Goal: Ask a question

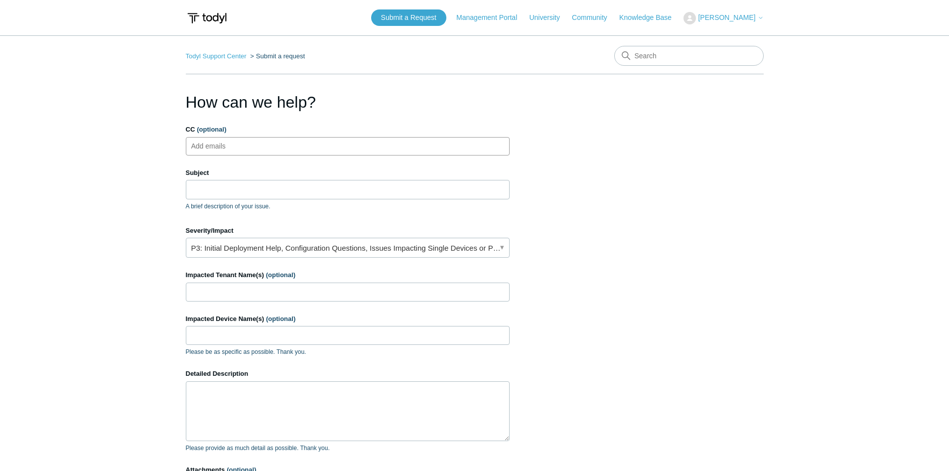
click at [251, 149] on ul "Add emails" at bounding box center [348, 146] width 324 height 18
click at [216, 188] on input "Subject" at bounding box center [348, 189] width 324 height 19
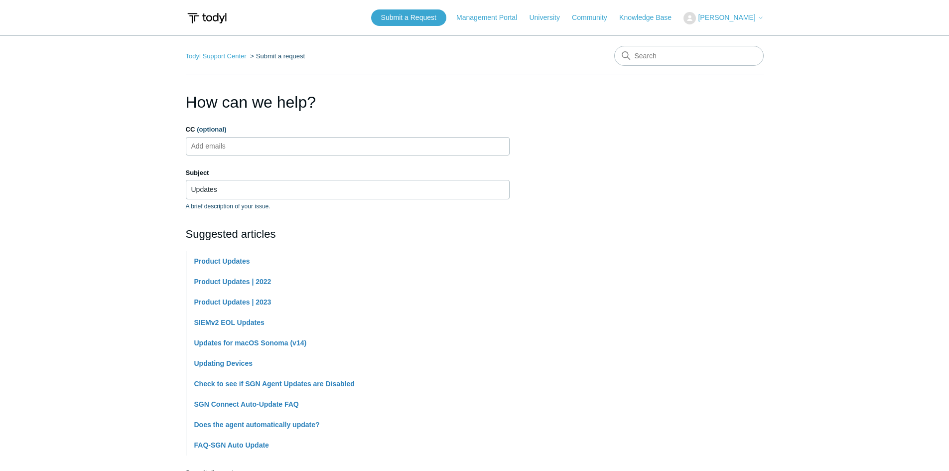
drag, startPoint x: 229, startPoint y: 199, endPoint x: 230, endPoint y: 192, distance: 7.5
click at [229, 199] on div "Subject Updates A brief description of your issue." at bounding box center [348, 189] width 324 height 43
click at [230, 192] on input "Updates" at bounding box center [348, 189] width 324 height 19
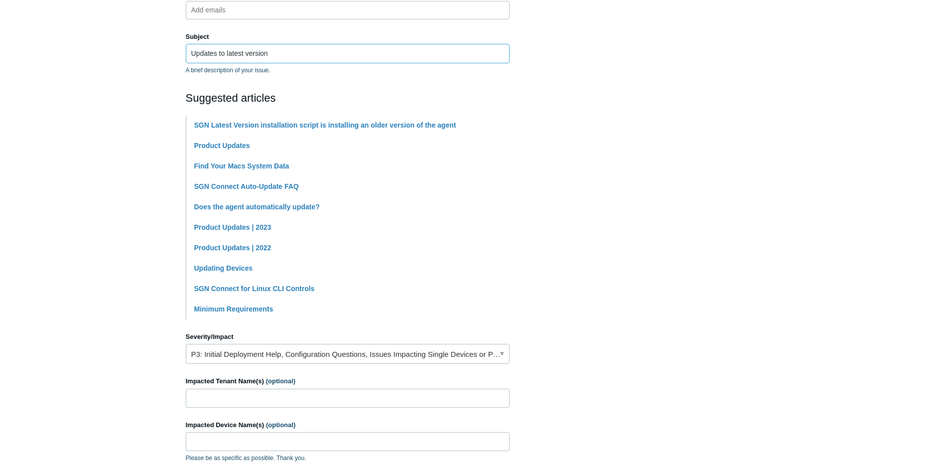
scroll to position [299, 0]
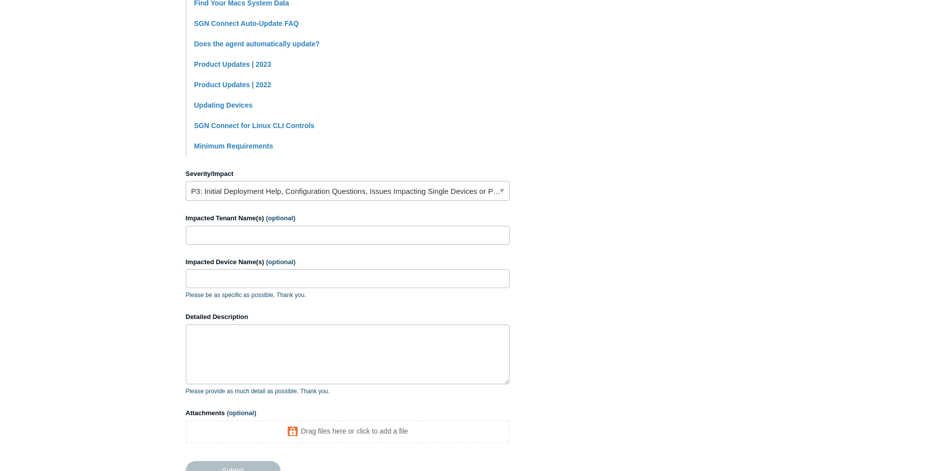
type input "Updates to latest version"
click at [234, 195] on link "P3: Initial Deployment Help, Configuration Questions, Issues Impacting Single D…" at bounding box center [348, 191] width 324 height 20
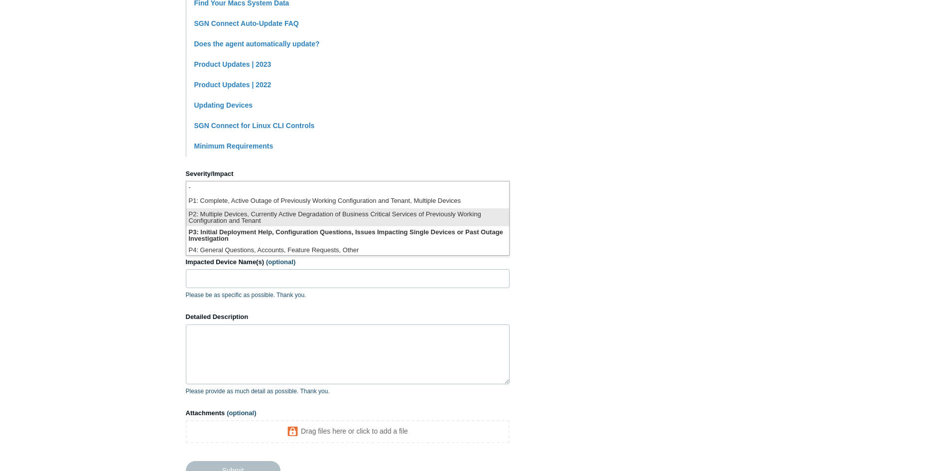
scroll to position [2, 0]
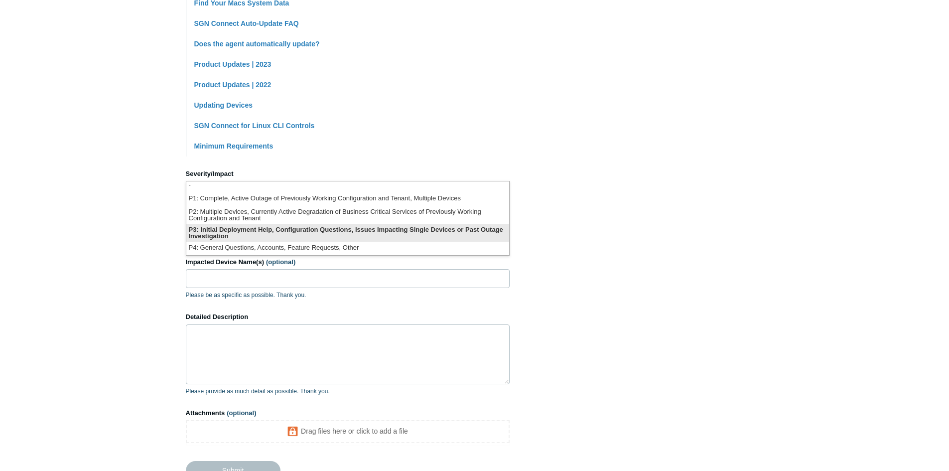
click at [349, 237] on li "P3: Initial Deployment Help, Configuration Questions, Issues Impacting Single D…" at bounding box center [347, 233] width 323 height 18
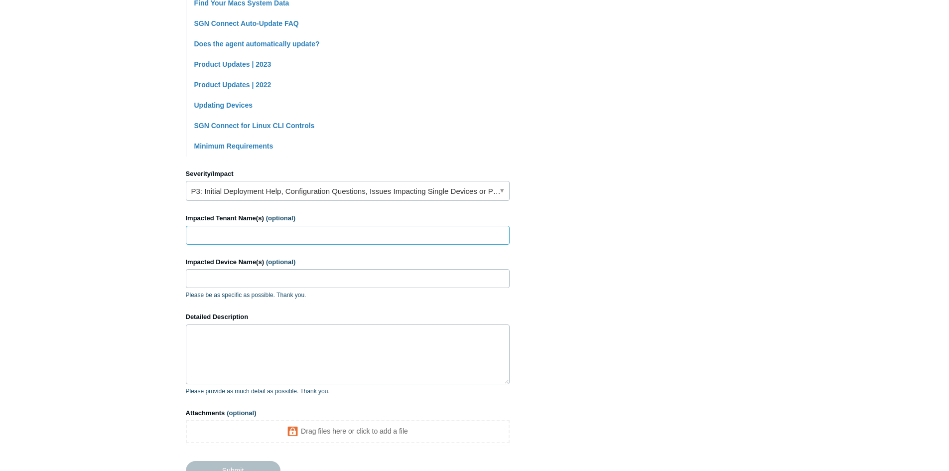
click at [253, 233] on input "Impacted Tenant Name(s) (optional)" at bounding box center [348, 235] width 324 height 19
type input "Atamated"
click at [217, 283] on input "Impacted Device Name(s) (optional)" at bounding box center [348, 278] width 324 height 19
drag, startPoint x: 219, startPoint y: 278, endPoint x: 215, endPoint y: 256, distance: 21.9
click at [219, 278] on input "Impacted Device Name(s) (optional)" at bounding box center [348, 278] width 324 height 19
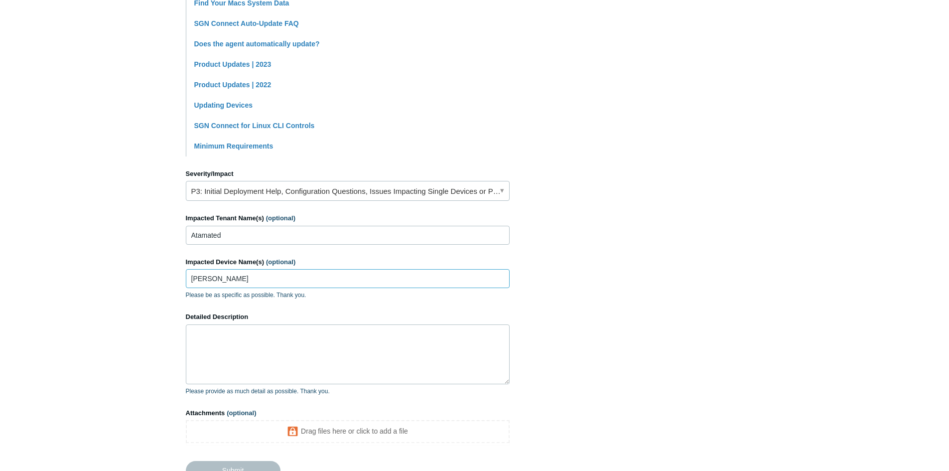
type input "[PERSON_NAME]"
click at [234, 357] on textarea "Detailed Description" at bounding box center [348, 354] width 324 height 60
click at [223, 337] on textarea "Detailed Description" at bounding box center [348, 354] width 324 height 60
type textarea "C"
click at [361, 349] on textarea "User is working with a client that uses Cisco" at bounding box center [348, 354] width 324 height 60
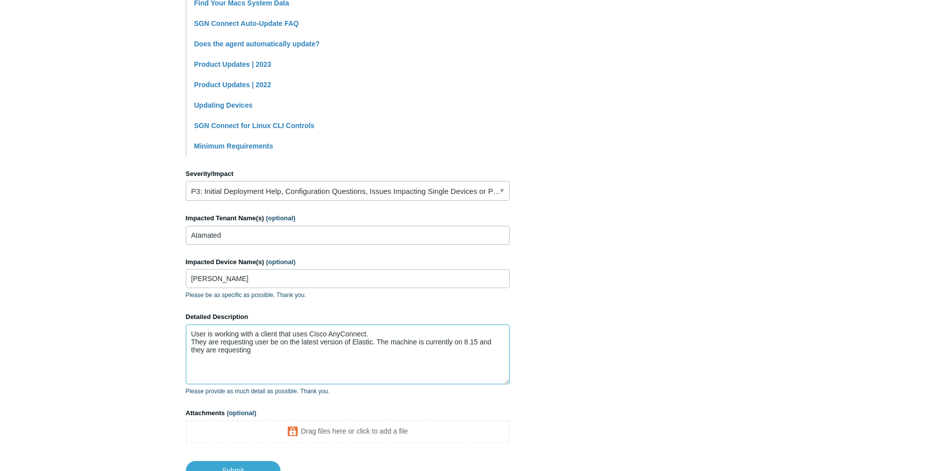
drag, startPoint x: 371, startPoint y: 340, endPoint x: 382, endPoint y: 340, distance: 11.0
click at [371, 340] on textarea "User is working with a client that uses Cisco AnyConnect. They are requesting u…" at bounding box center [348, 354] width 324 height 60
click at [296, 362] on textarea "User is working with a client that uses Cisco AnyConnect. They are requesting u…" at bounding box center [348, 354] width 324 height 60
type textarea "User is working with a client that uses Cisco AnyConnect. They are requesting u…"
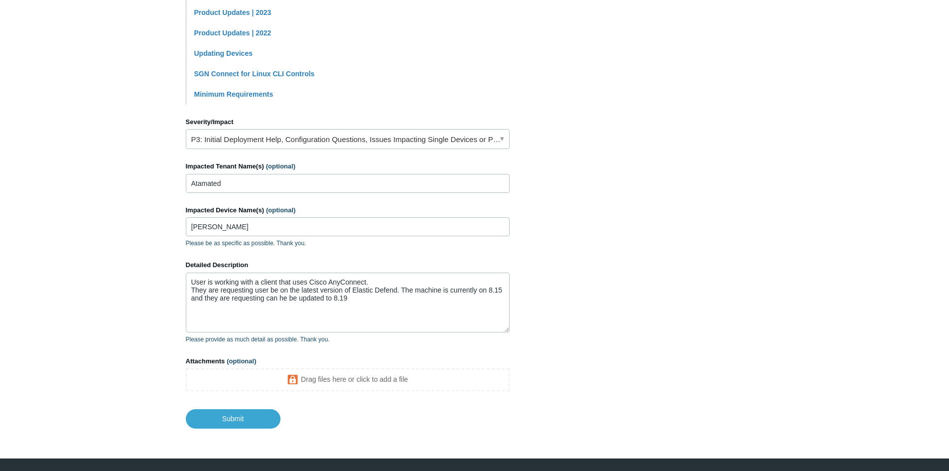
scroll to position [378, 0]
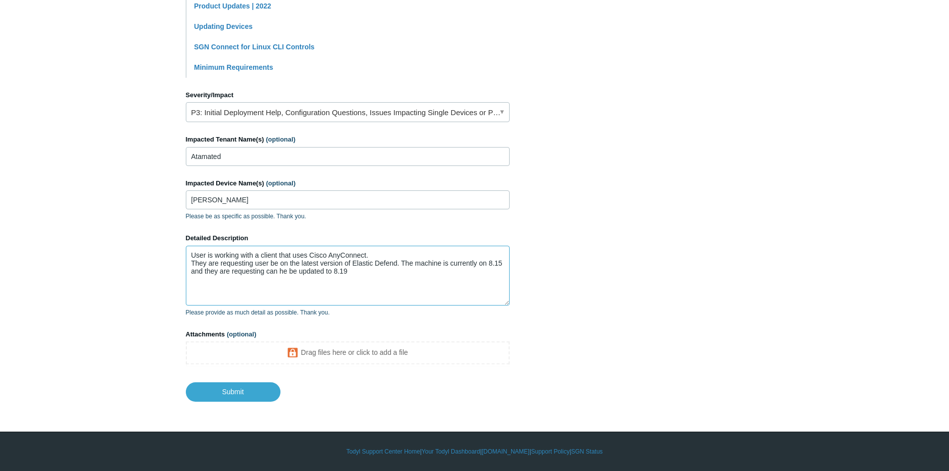
click at [351, 276] on textarea "User is working with a client that uses Cisco AnyConnect. They are requesting u…" at bounding box center [348, 276] width 324 height 60
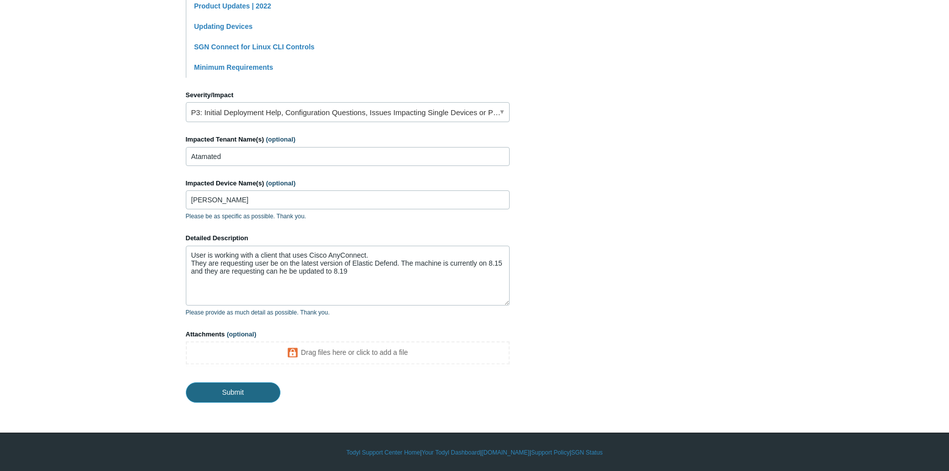
click at [226, 389] on input "Submit" at bounding box center [233, 392] width 95 height 20
